Goal: Task Accomplishment & Management: Use online tool/utility

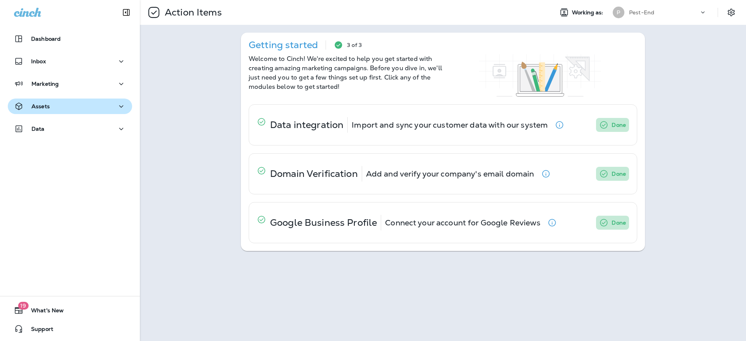
click at [44, 102] on div "Assets" at bounding box center [32, 107] width 36 height 10
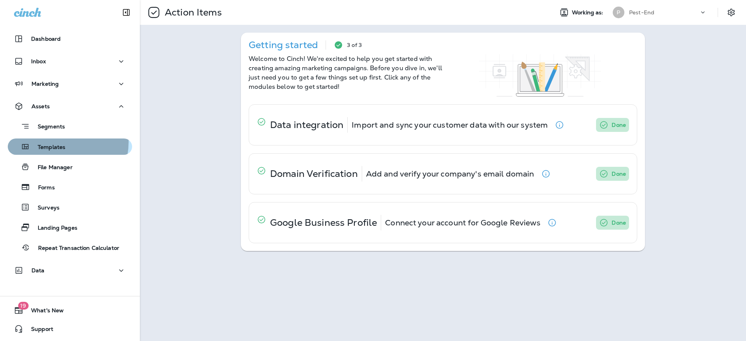
click at [55, 142] on div "Templates" at bounding box center [38, 147] width 54 height 12
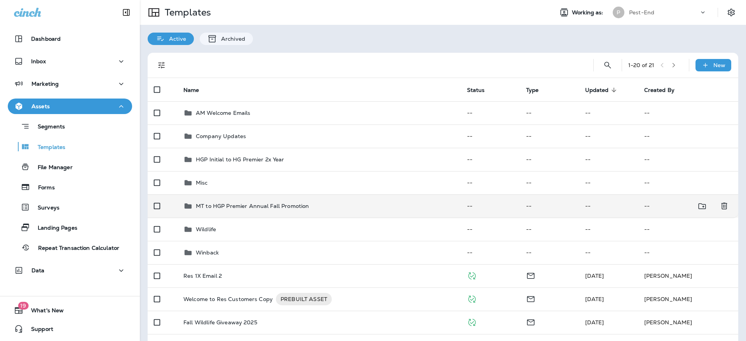
click at [224, 202] on div "MT to HGP Premier Annual Fall Promotion" at bounding box center [252, 206] width 113 height 9
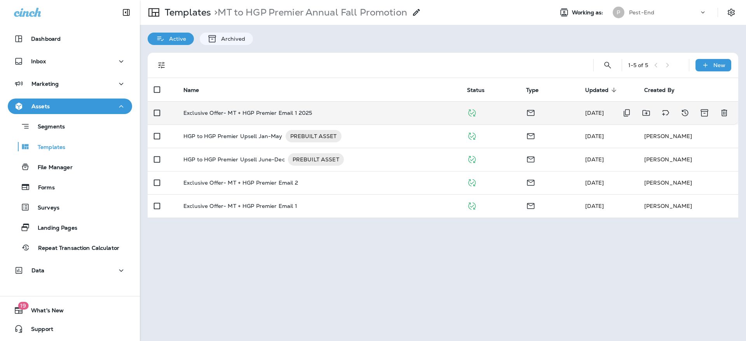
click at [231, 110] on p "Exclusive Offer- MT + HGP Premier Email 1 2025" at bounding box center [247, 113] width 129 height 6
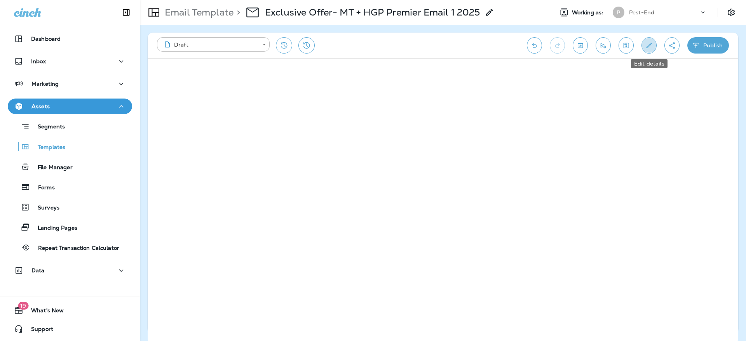
click at [650, 47] on icon "Edit details" at bounding box center [649, 46] width 8 height 8
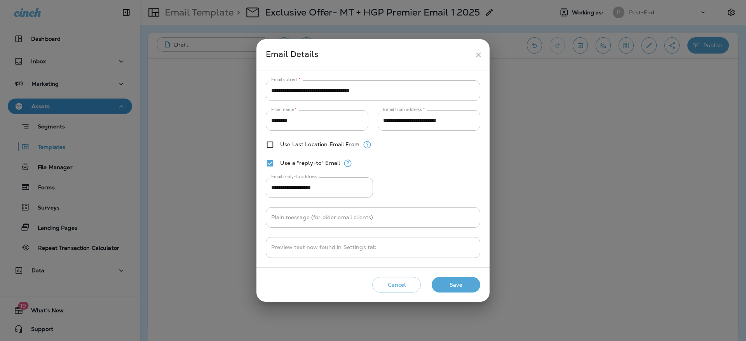
click at [447, 282] on button "Save" at bounding box center [456, 285] width 49 height 16
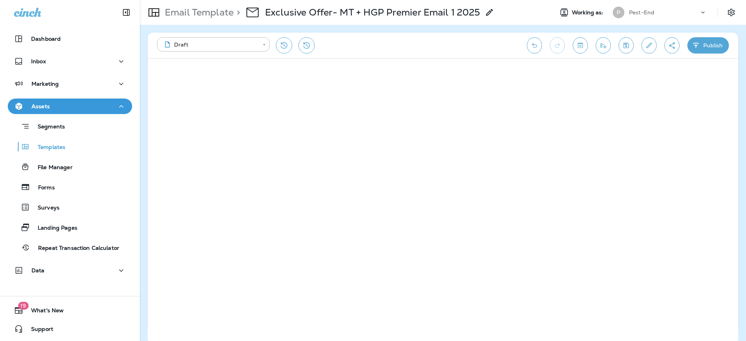
click at [696, 47] on icon "button" at bounding box center [695, 45] width 5 height 5
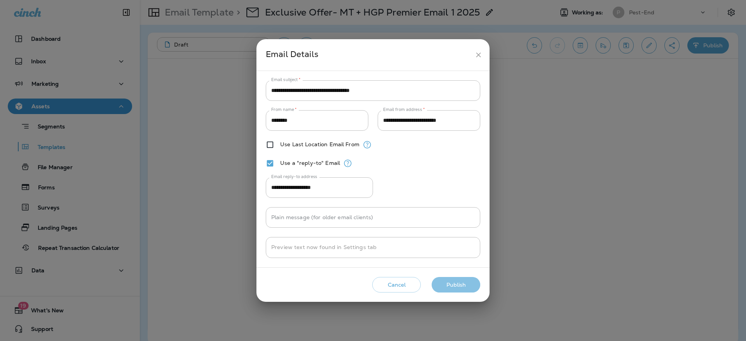
click at [466, 284] on button "Publish" at bounding box center [456, 285] width 49 height 16
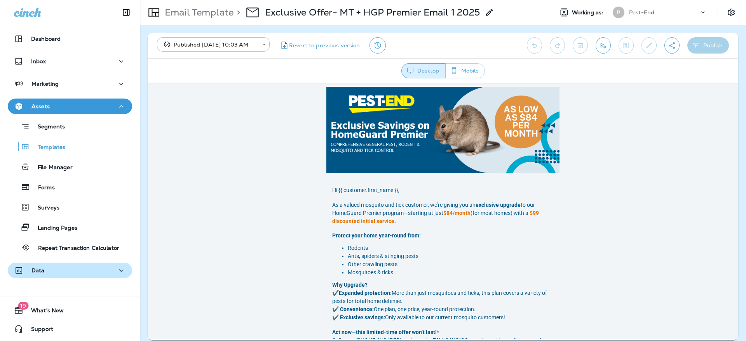
click at [66, 274] on div "Data" at bounding box center [70, 271] width 112 height 10
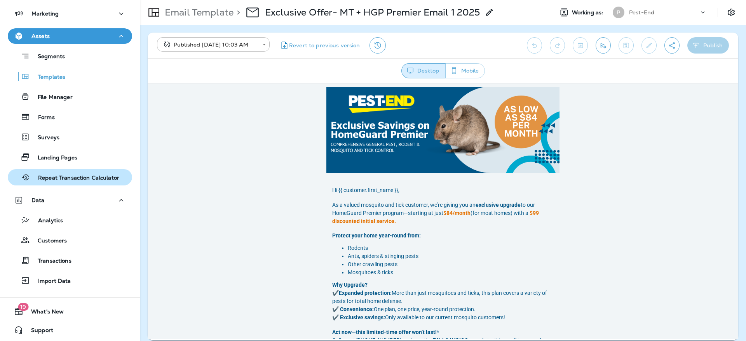
scroll to position [71, 0]
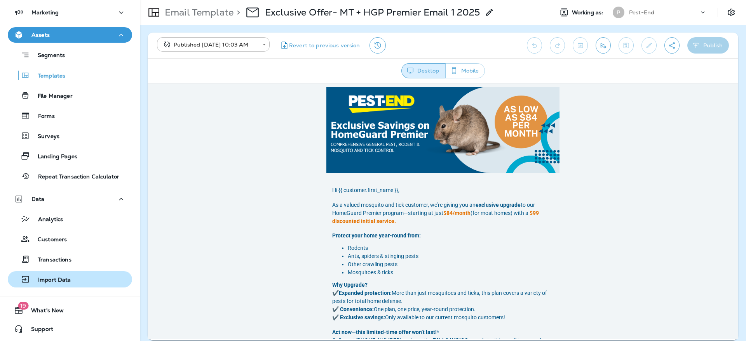
click at [53, 275] on div "Import Data" at bounding box center [41, 280] width 60 height 12
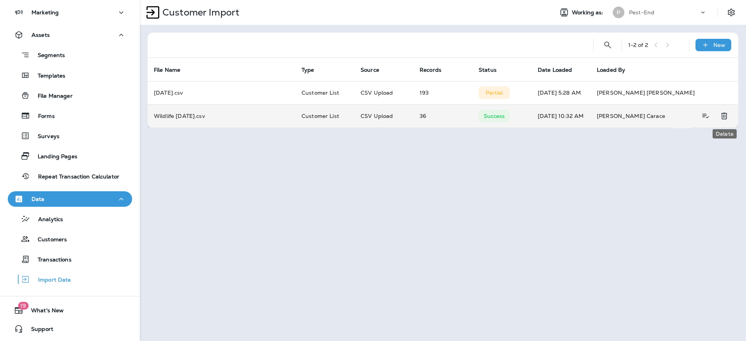
click at [727, 117] on icon "Delete" at bounding box center [723, 115] width 9 height 9
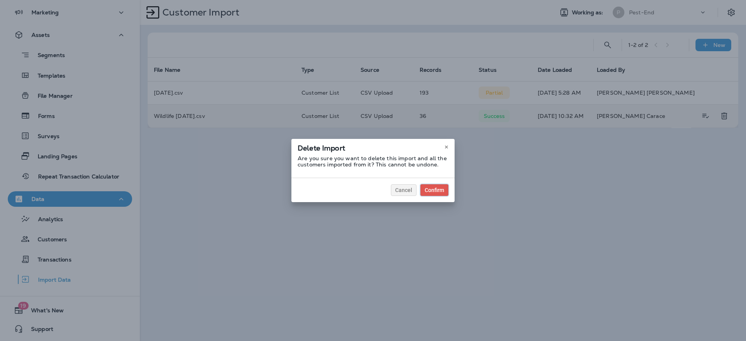
click at [429, 188] on div "Confirm" at bounding box center [434, 190] width 19 height 5
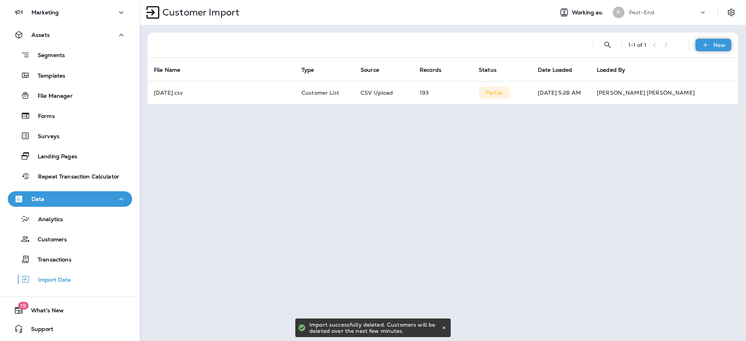
click at [719, 45] on p "New" at bounding box center [719, 45] width 12 height 6
click at [707, 63] on p "Customer list" at bounding box center [690, 66] width 36 height 6
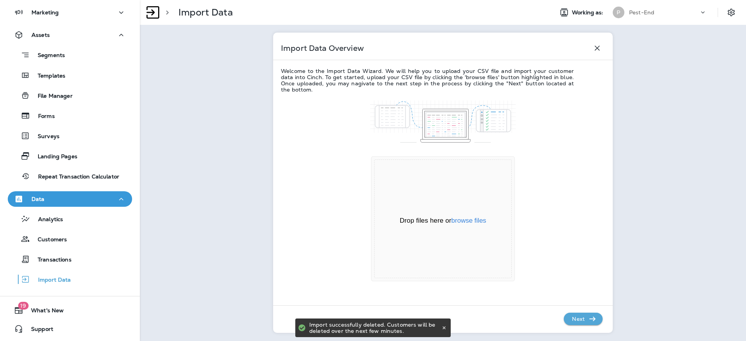
click at [570, 321] on p "Next" at bounding box center [578, 319] width 19 height 12
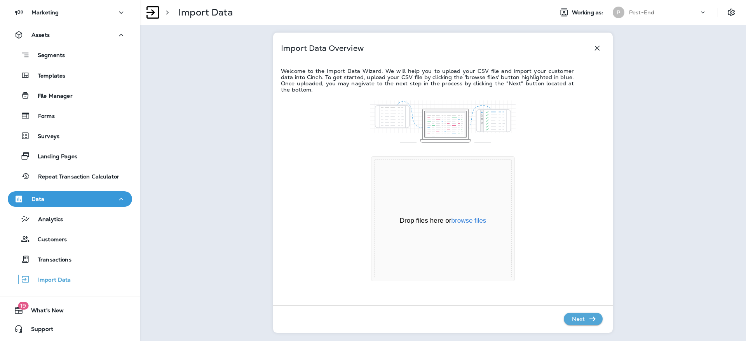
click at [481, 221] on button "browse files" at bounding box center [468, 221] width 35 height 7
click at [576, 318] on p "Next" at bounding box center [578, 319] width 19 height 12
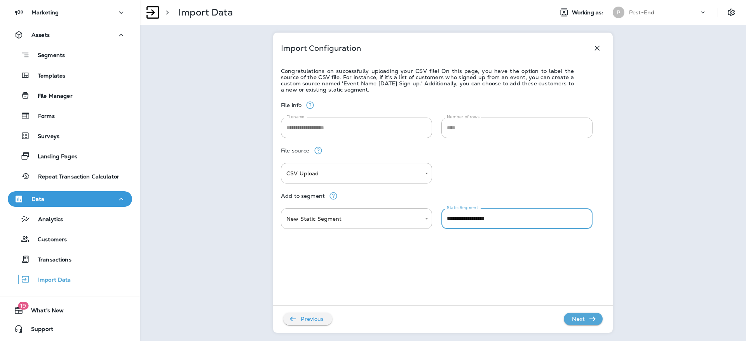
drag, startPoint x: 503, startPoint y: 216, endPoint x: 378, endPoint y: 219, distance: 125.1
click at [378, 219] on div "**********" at bounding box center [443, 219] width 324 height 21
type input "*"
type input "**********"
click at [565, 319] on button "Next" at bounding box center [583, 319] width 39 height 12
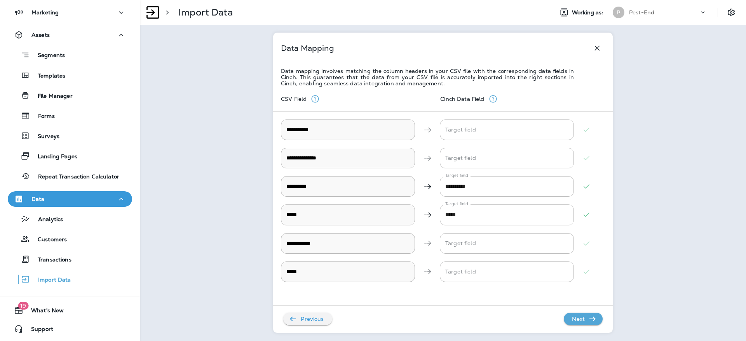
click at [570, 321] on p "Next" at bounding box center [578, 319] width 19 height 12
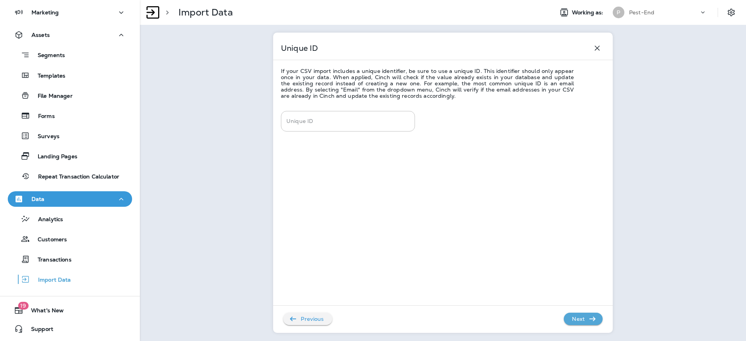
click at [570, 321] on p "Next" at bounding box center [578, 319] width 19 height 12
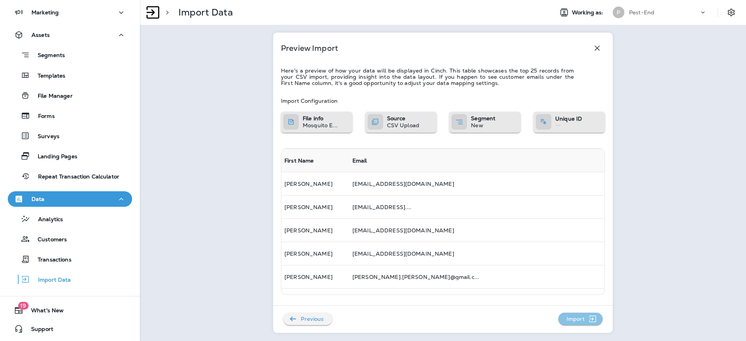
click at [570, 321] on p "Import" at bounding box center [575, 319] width 24 height 12
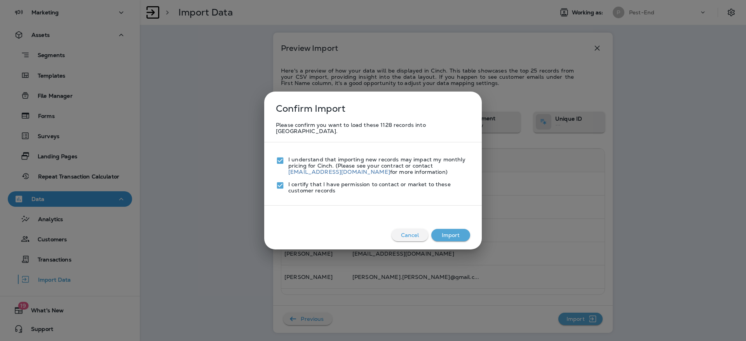
click at [451, 229] on button "Import" at bounding box center [450, 235] width 39 height 12
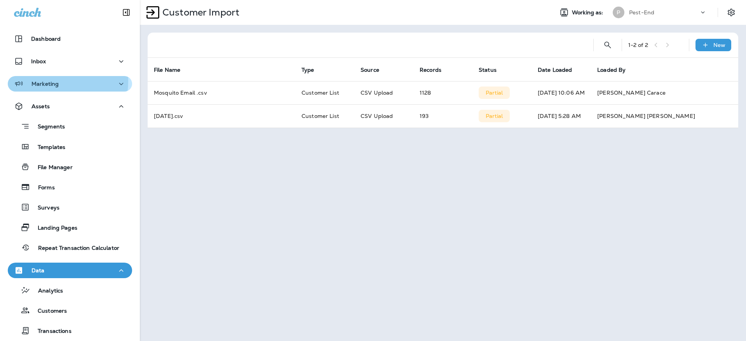
click at [51, 81] on p "Marketing" at bounding box center [44, 84] width 27 height 6
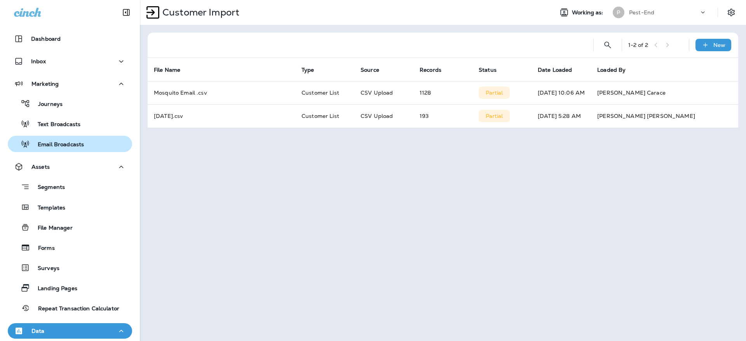
click at [50, 146] on p "Email Broadcasts" at bounding box center [57, 144] width 54 height 7
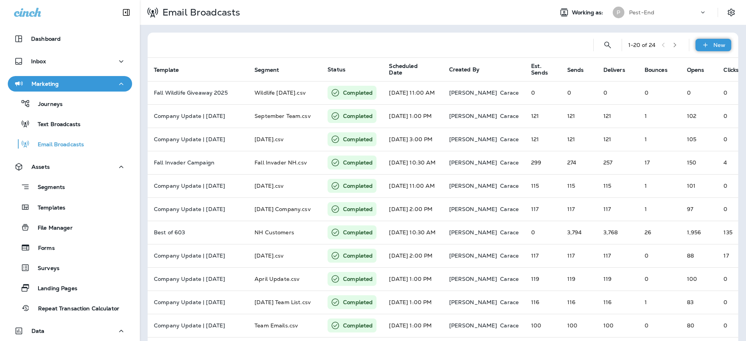
click at [701, 43] on icon at bounding box center [705, 45] width 8 height 8
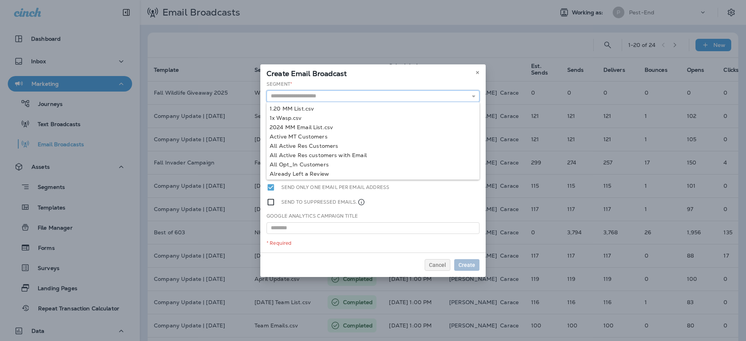
click at [311, 94] on input "text" at bounding box center [373, 97] width 213 height 12
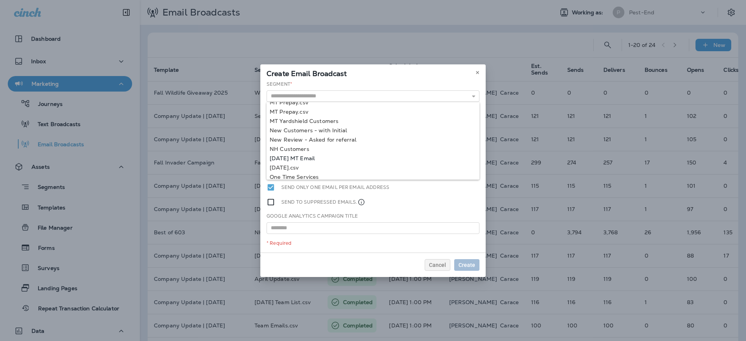
type input "**********"
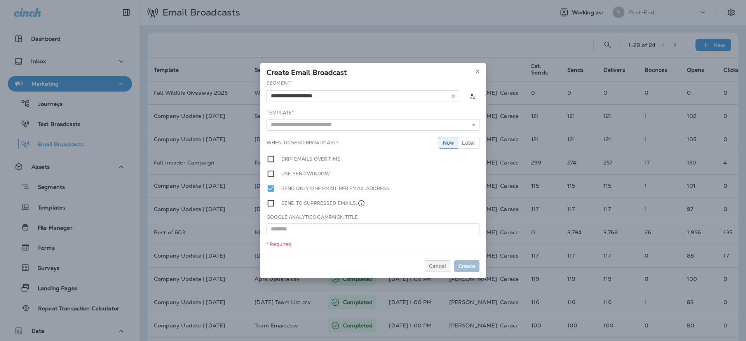
click at [316, 157] on div "**********" at bounding box center [372, 167] width 225 height 174
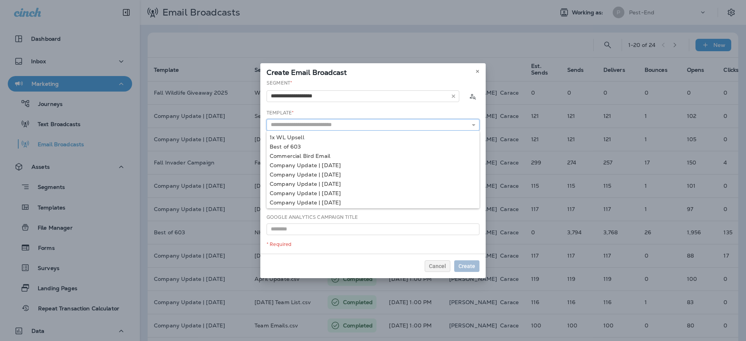
click at [326, 122] on input "text" at bounding box center [373, 125] width 213 height 12
type input "**********"
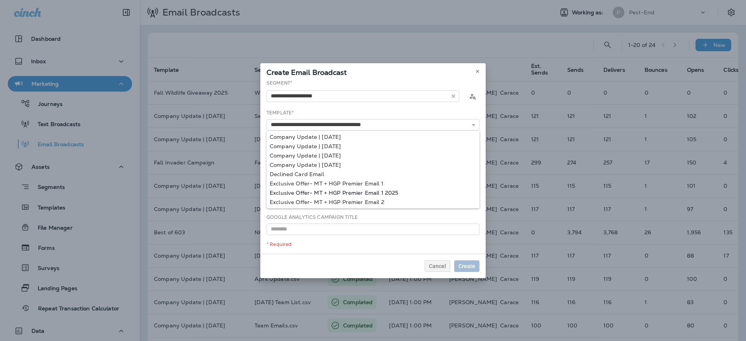
click at [347, 192] on div "**********" at bounding box center [372, 167] width 225 height 174
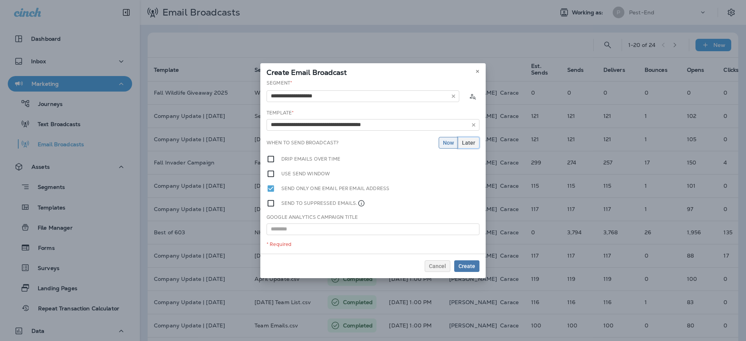
click at [466, 139] on button "Later" at bounding box center [469, 143] width 22 height 12
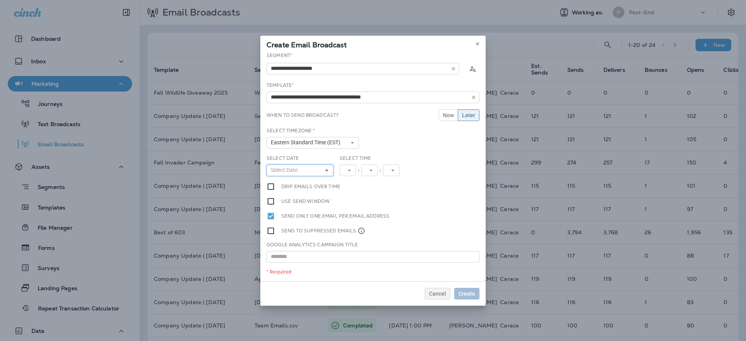
click at [307, 168] on button "Select Date" at bounding box center [300, 171] width 67 height 12
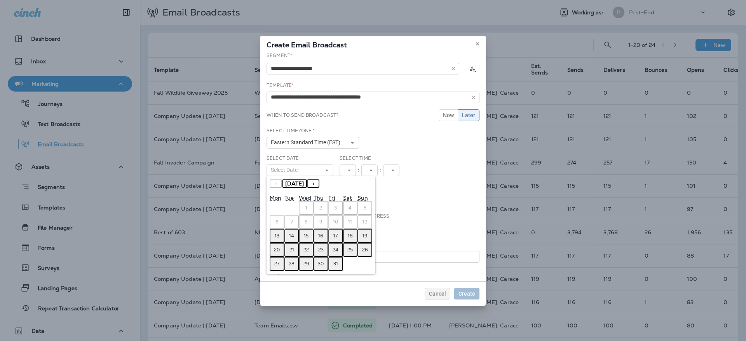
click at [275, 233] on abbr "13" at bounding box center [277, 236] width 5 height 6
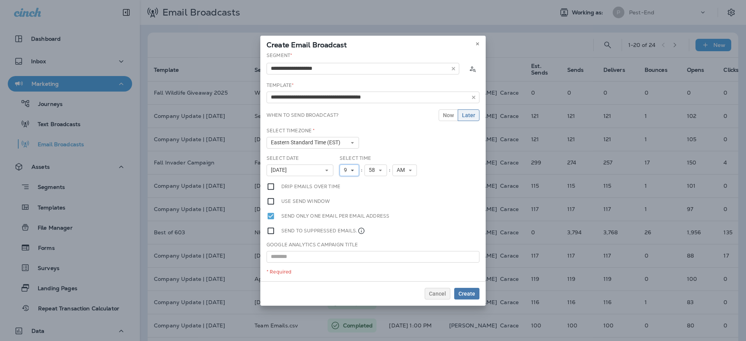
click at [356, 170] on button "9" at bounding box center [349, 171] width 19 height 12
click at [347, 272] on link "11" at bounding box center [349, 276] width 19 height 9
click at [381, 169] on icon at bounding box center [383, 170] width 5 height 5
click at [377, 184] on link "00" at bounding box center [379, 182] width 23 height 9
click at [461, 292] on span "Create" at bounding box center [466, 293] width 17 height 5
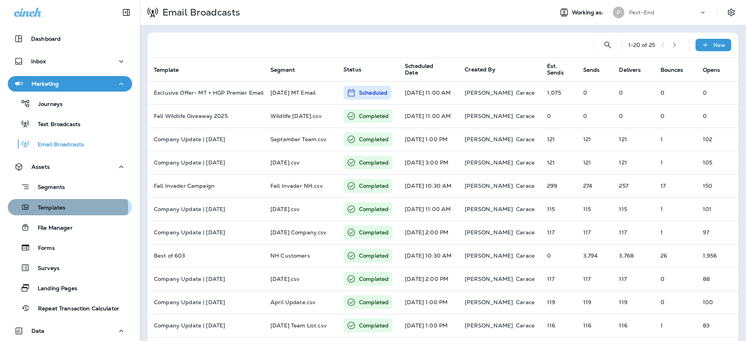
click at [51, 209] on p "Templates" at bounding box center [47, 208] width 35 height 7
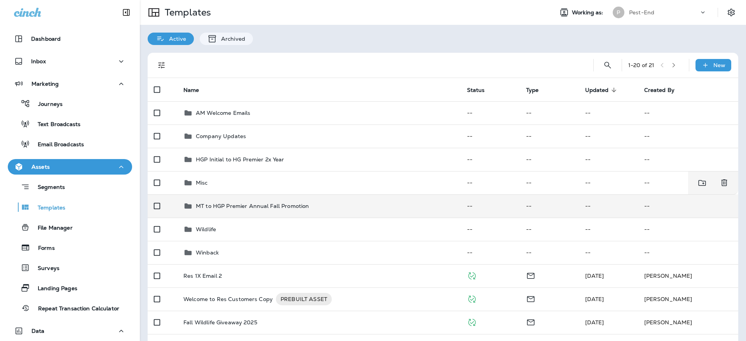
click at [237, 204] on p "MT to HGP Premier Annual Fall Promotion" at bounding box center [252, 206] width 113 height 6
